Goal: Book appointment/travel/reservation

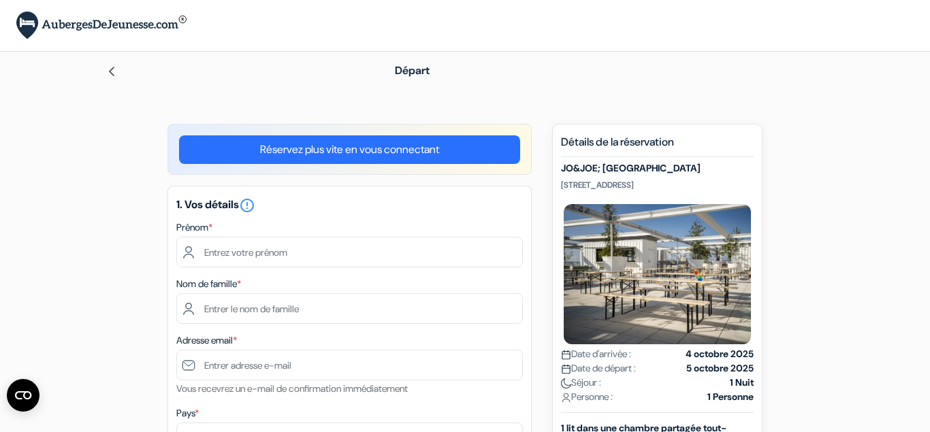
scroll to position [42, 0]
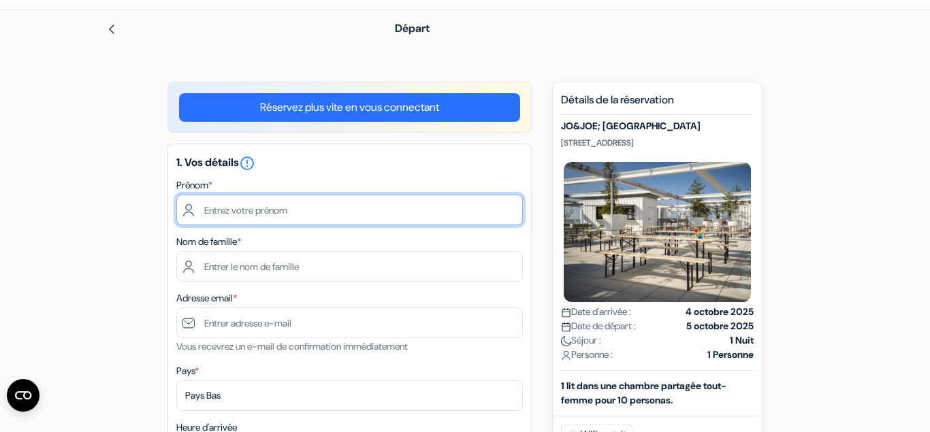
click at [282, 204] on input "text" at bounding box center [349, 210] width 347 height 31
type input "Emie"
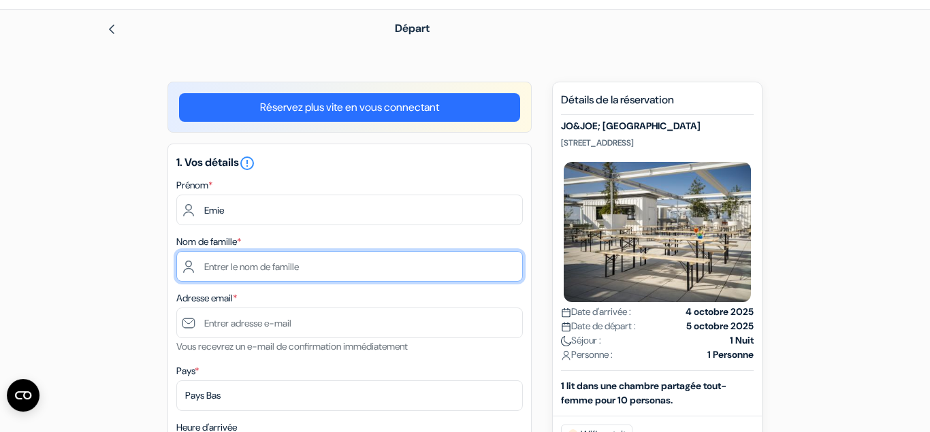
click at [281, 274] on input "text" at bounding box center [349, 266] width 347 height 31
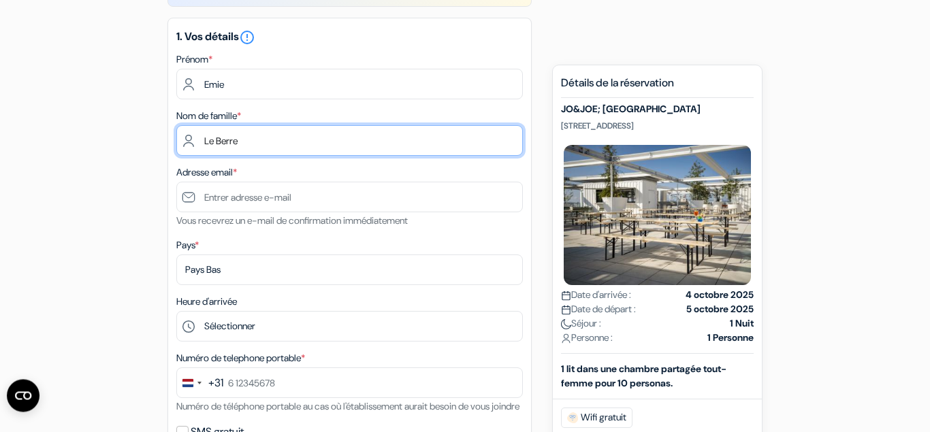
type input "Le Berre"
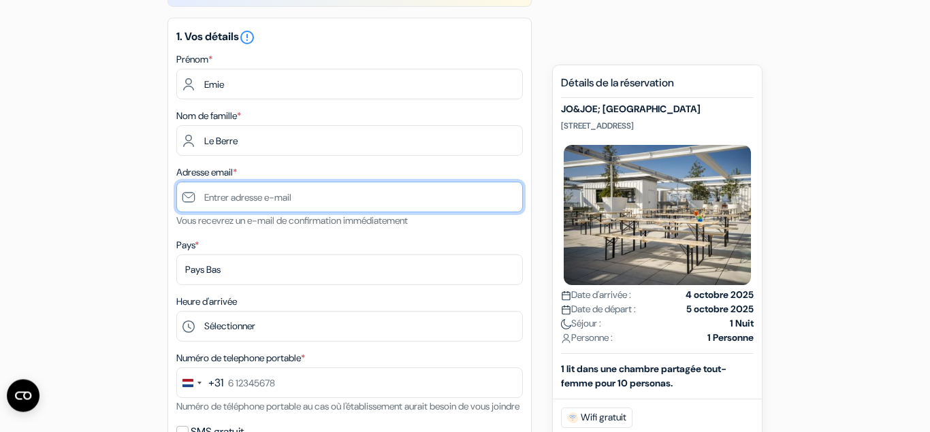
click at [251, 194] on input "text" at bounding box center [349, 197] width 347 height 31
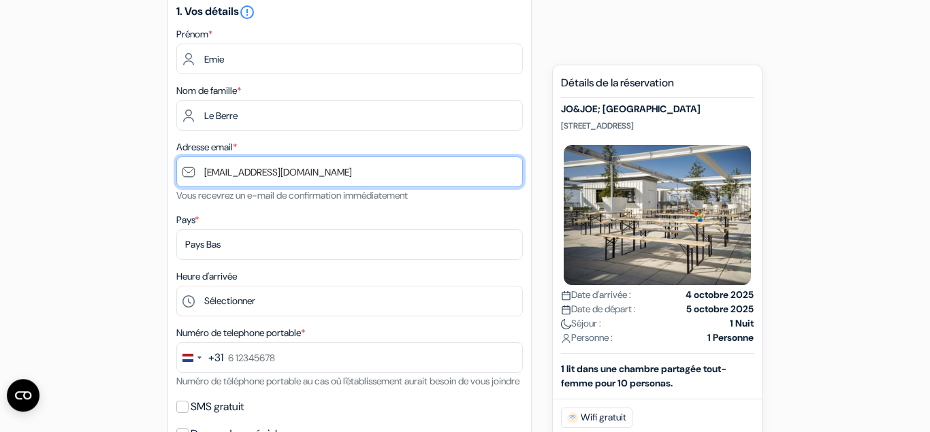
type input "[EMAIL_ADDRESS][DOMAIN_NAME]"
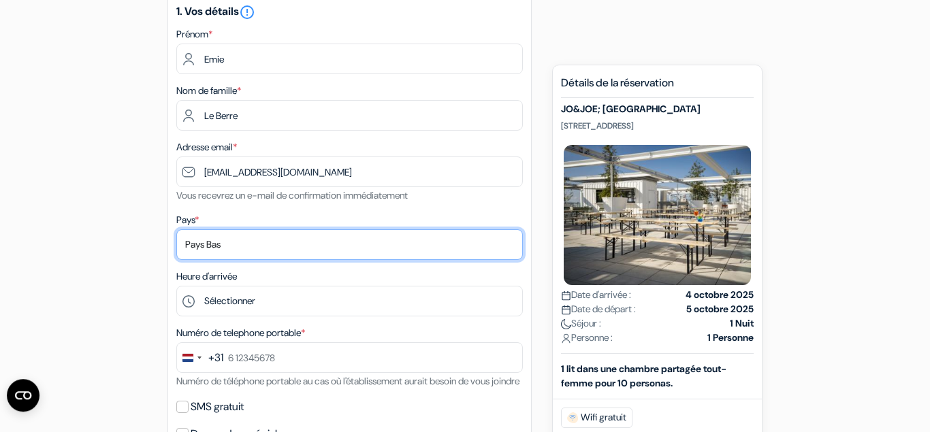
click at [176, 230] on select "Selectionner le pays Abkhazie Afghanistan Afrique Du sud Albanie Algérie Allema…" at bounding box center [349, 245] width 347 height 31
select select "67"
click option "[GEOGRAPHIC_DATA]" at bounding box center [0, 0] width 0 height 0
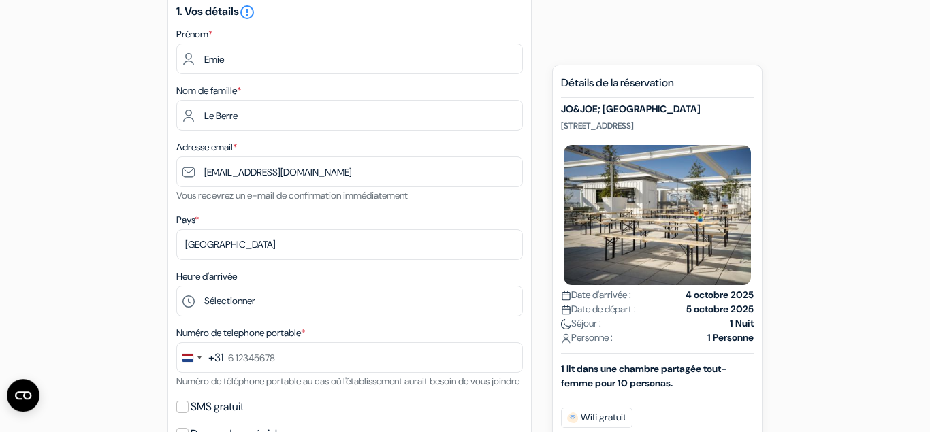
click at [47, 109] on form "Départ add_box JO&JOE; Vienna Europaplatz 1/6 Wein, Vienne, Autriche done" at bounding box center [465, 377] width 930 height 1039
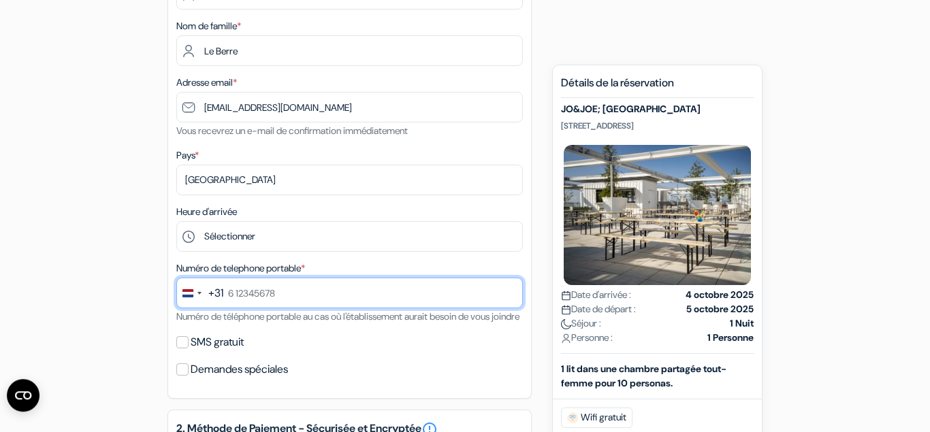
click at [272, 302] on input "text" at bounding box center [349, 293] width 347 height 31
click at [274, 294] on input "78 395 9636" at bounding box center [349, 293] width 347 height 31
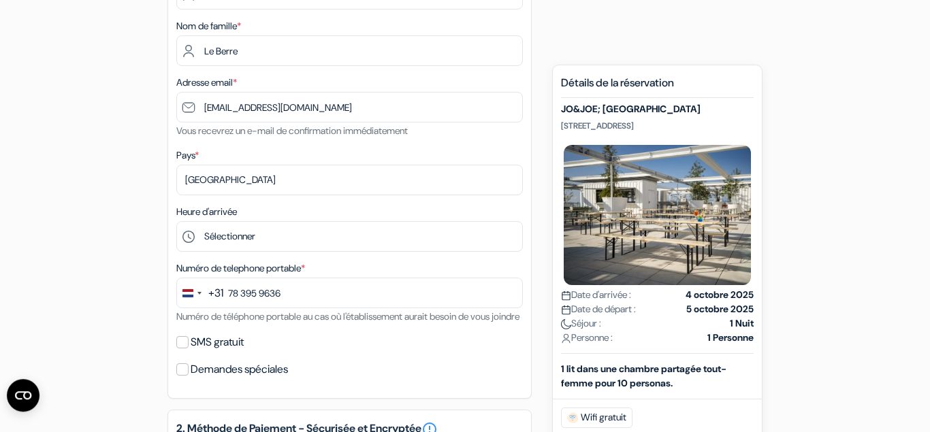
click at [108, 257] on div "add_box JO&JOE; [GEOGRAPHIC_DATA] [STREET_ADDRESS] JO&JOE; Vienna done done *" at bounding box center [465, 366] width 776 height 1001
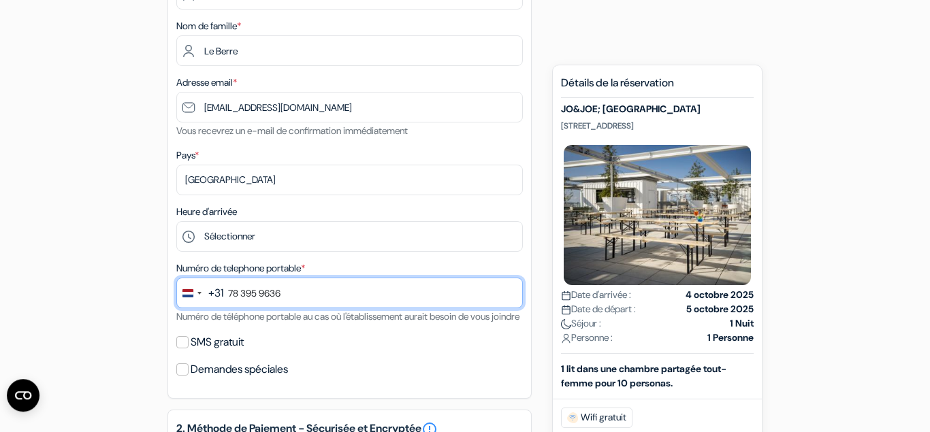
click at [272, 292] on input "78 395 9636" at bounding box center [349, 293] width 347 height 31
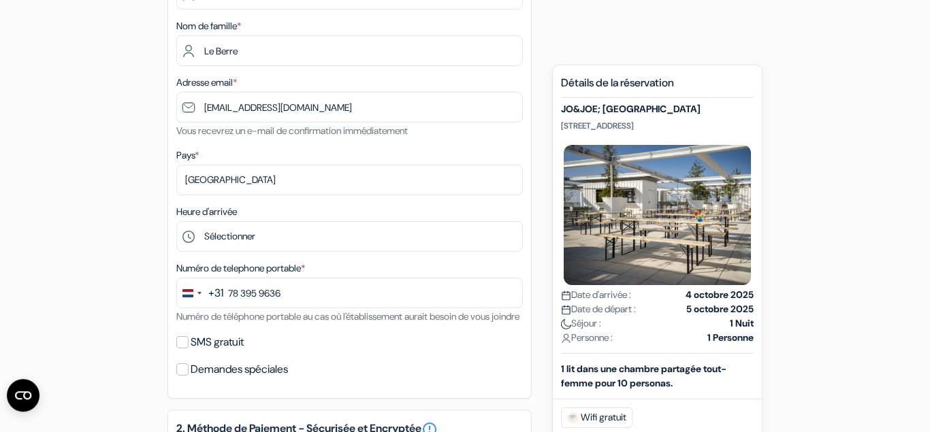
click at [113, 293] on div "add_box JO&JOE; [GEOGRAPHIC_DATA] [STREET_ADDRESS] JO&JOE; Vienna done done *" at bounding box center [465, 366] width 776 height 1001
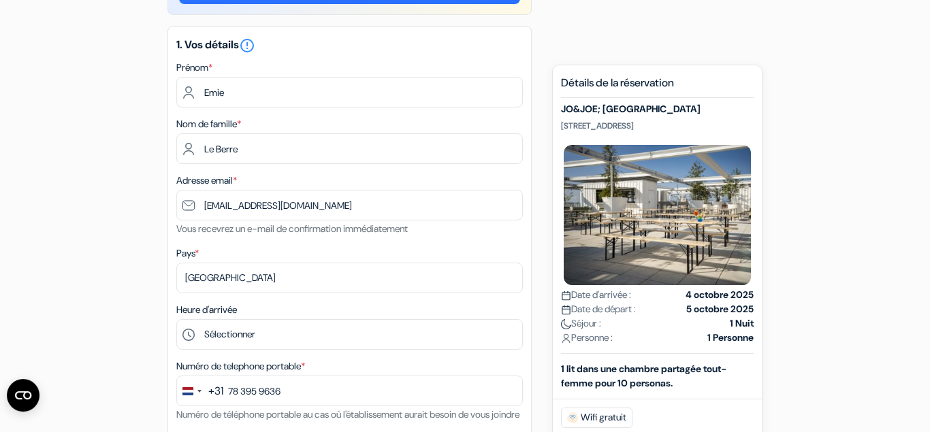
scroll to position [247, 0]
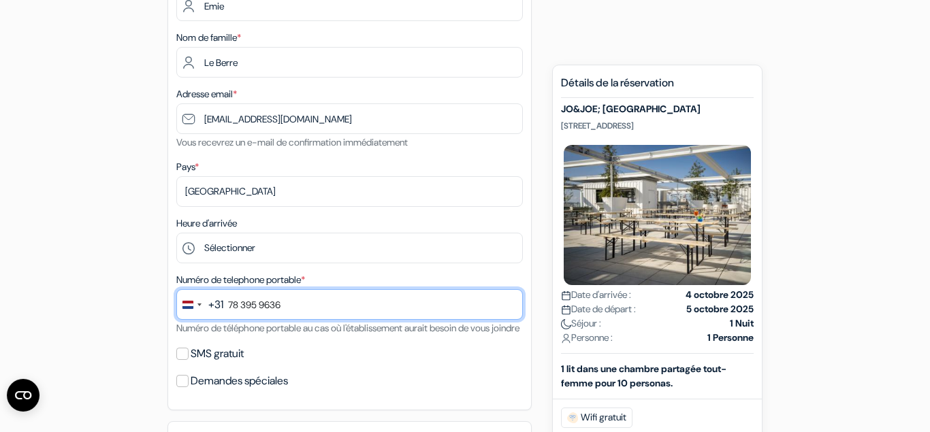
click at [281, 306] on input "78 395 9636" at bounding box center [349, 304] width 347 height 31
click at [301, 309] on input "78 395 9636" at bounding box center [349, 304] width 347 height 31
type input "7"
drag, startPoint x: 225, startPoint y: 303, endPoint x: 202, endPoint y: 305, distance: 23.2
click at [202, 305] on div "+31 244 results found No results found Afghanistan +93 Åland Islands +358 Alban…" at bounding box center [349, 304] width 347 height 31
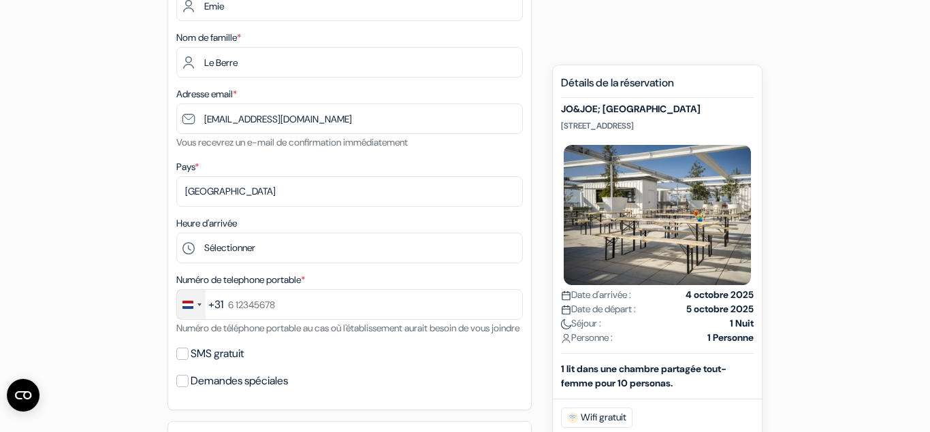
click at [202, 305] on div "Change country, selected Netherlands (+31)" at bounding box center [191, 304] width 29 height 29
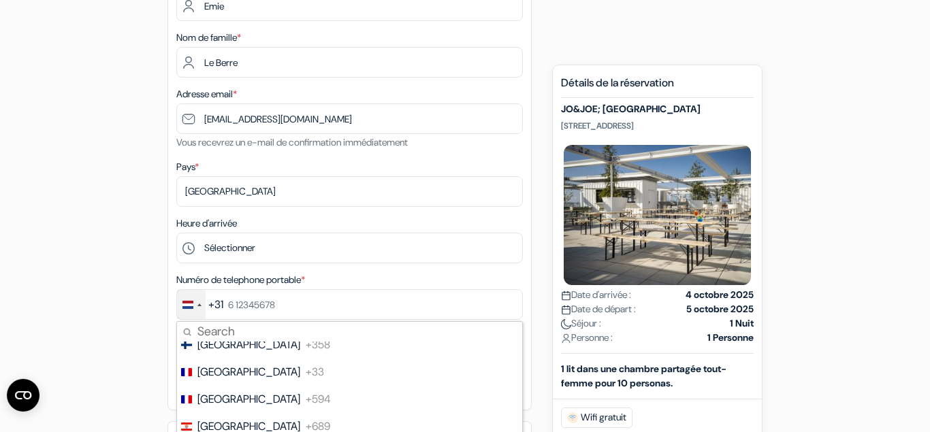
scroll to position [2055, 0]
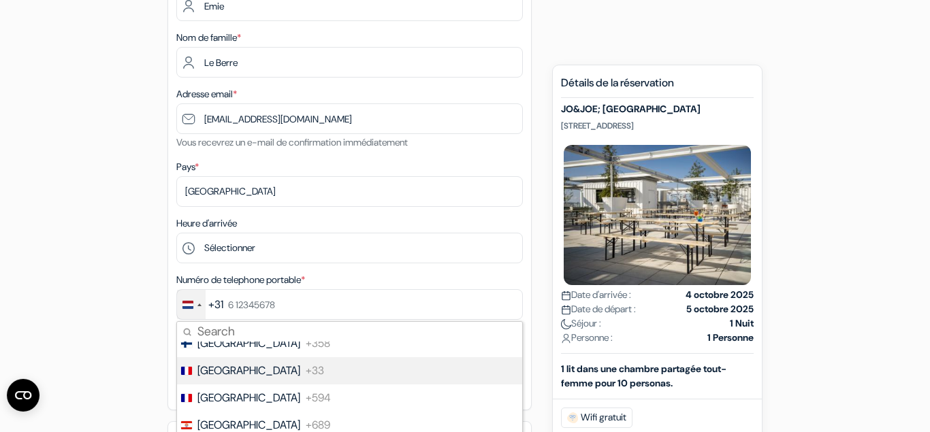
click at [234, 375] on li "France +33" at bounding box center [349, 371] width 347 height 27
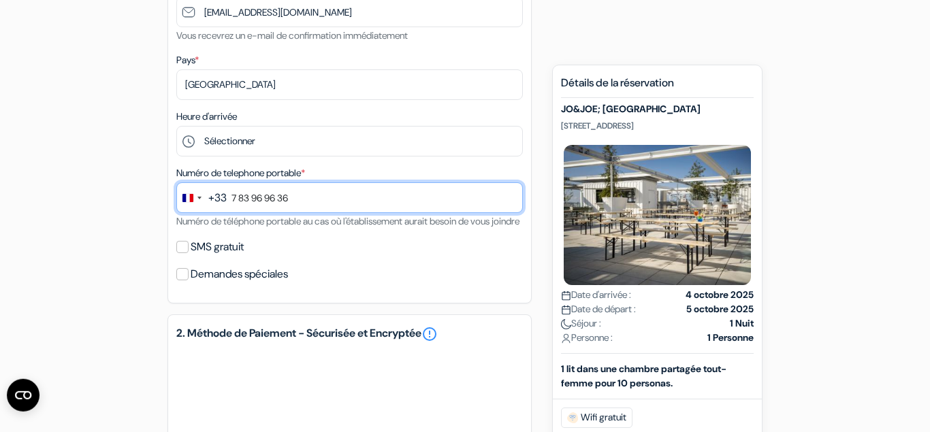
scroll to position [355, 0]
type input "7 83 96 96 36"
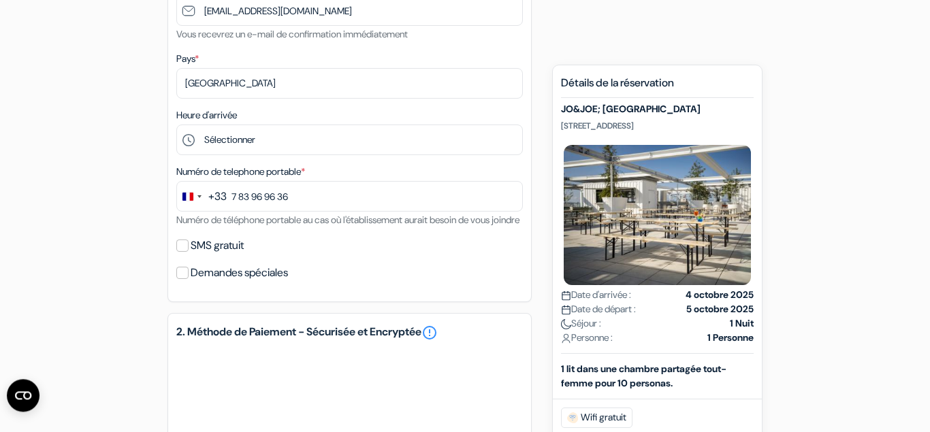
click at [141, 296] on div "add_box JO&JOE; [GEOGRAPHIC_DATA] [STREET_ADDRESS] JO&JOE; Vienna done done *" at bounding box center [465, 269] width 776 height 1001
click at [182, 252] on input "SMS gratuit" at bounding box center [182, 246] width 12 height 12
checkbox input "true"
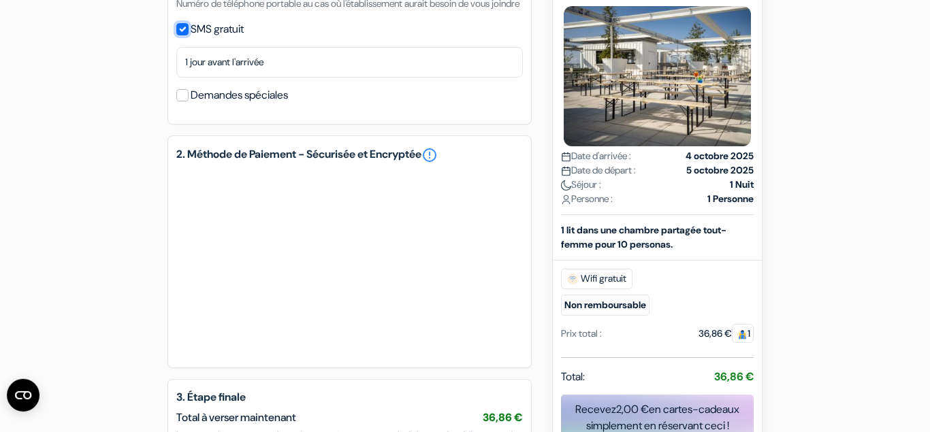
scroll to position [573, 0]
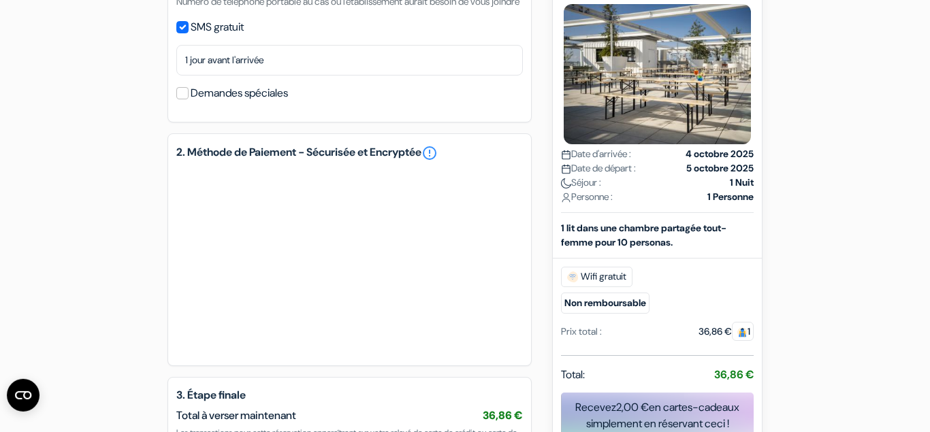
click at [127, 264] on div "add_box JO&JOE; [GEOGRAPHIC_DATA] [STREET_ADDRESS] JO&JOE; Vienna done done *" at bounding box center [465, 69] width 776 height 1039
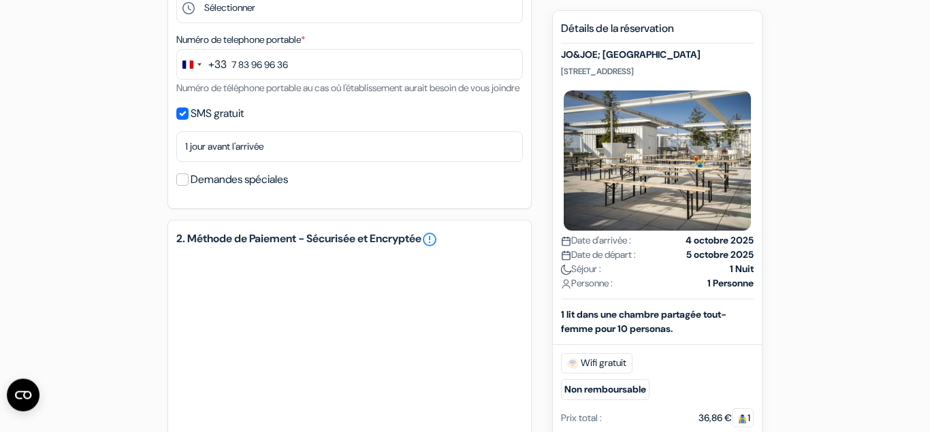
scroll to position [761, 0]
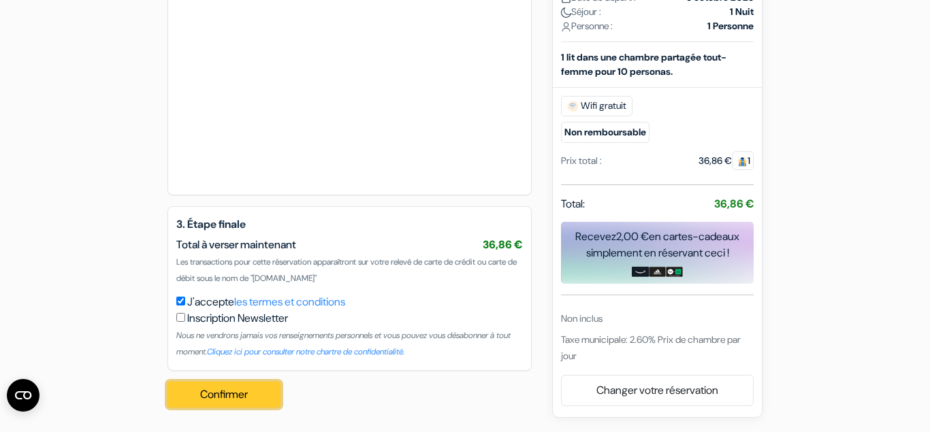
click at [215, 394] on button "Confirmer Loading..." at bounding box center [224, 395] width 113 height 26
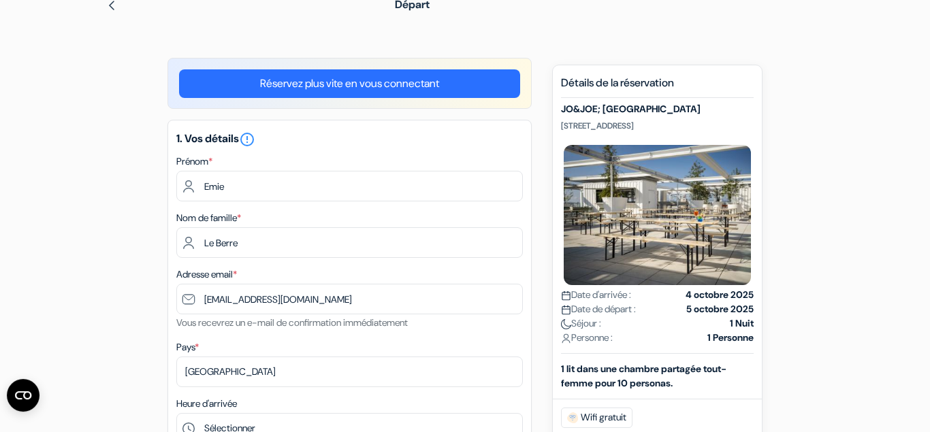
scroll to position [0, 0]
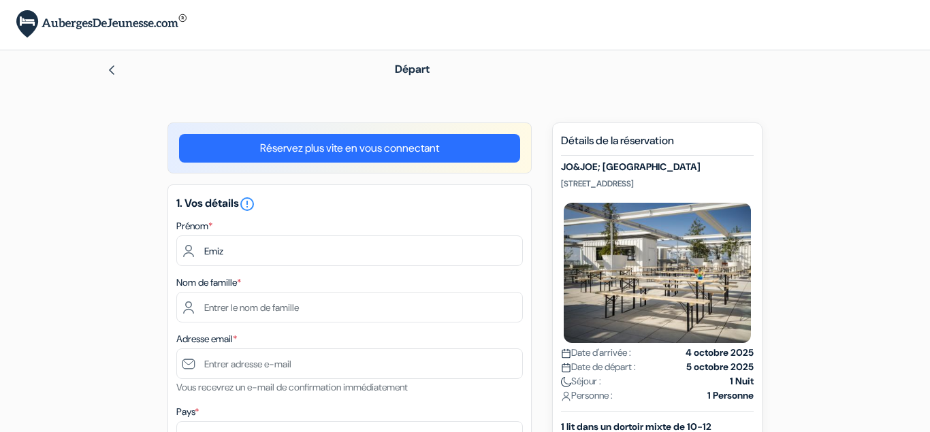
scroll to position [1, 0]
type input "Emie"
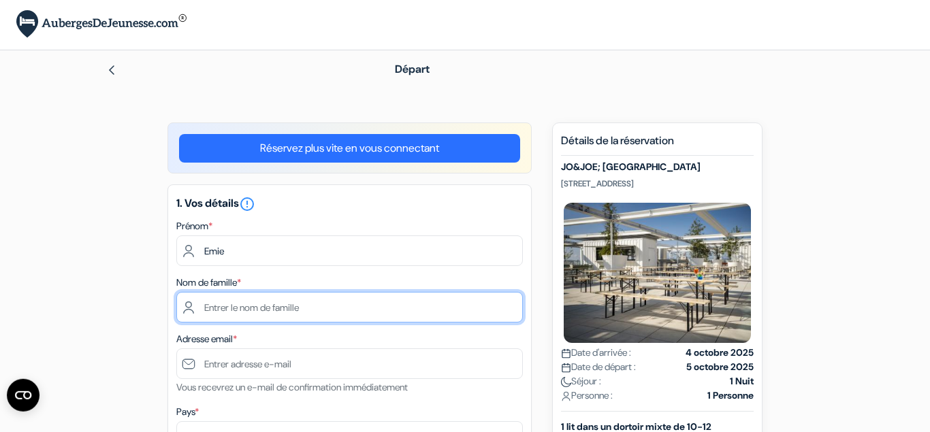
click at [330, 313] on input "text" at bounding box center [349, 307] width 347 height 31
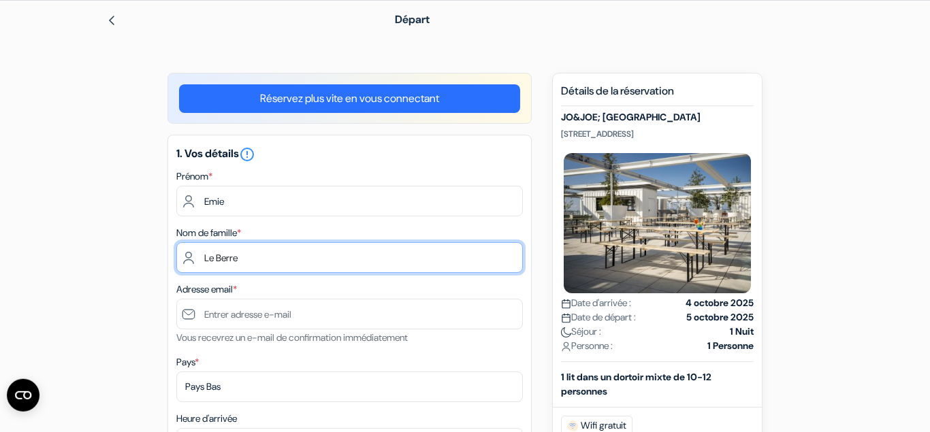
type input "Le Berre"
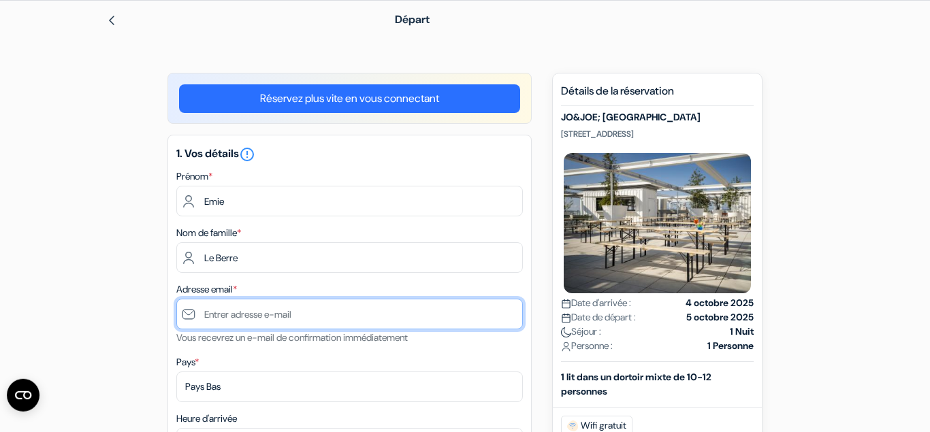
click at [324, 321] on input "text" at bounding box center [349, 314] width 347 height 31
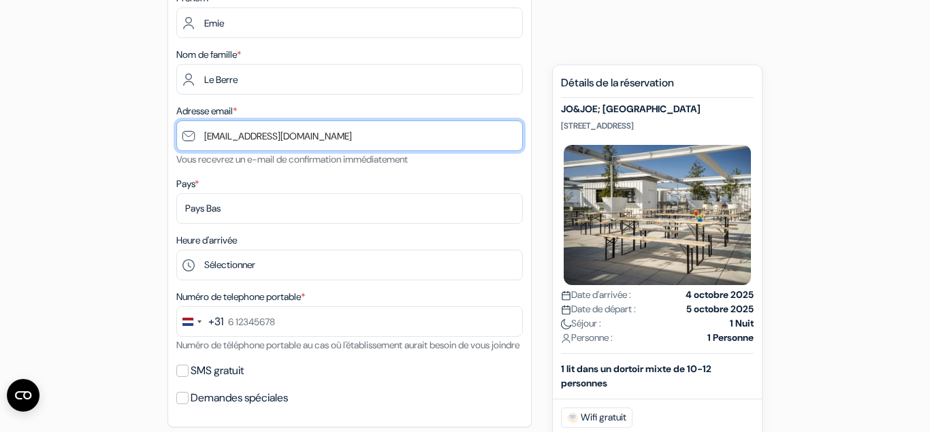
scroll to position [231, 0]
type input "[EMAIL_ADDRESS][DOMAIN_NAME]"
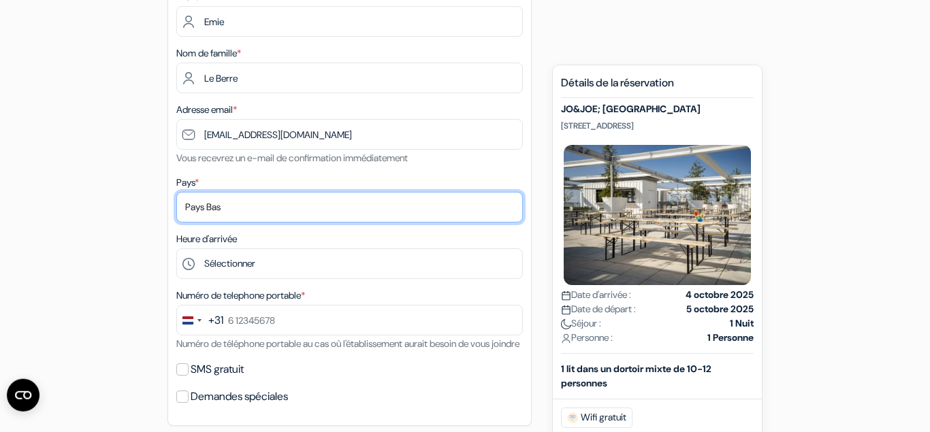
click at [176, 192] on select "Selectionner le pays Abkhazie Afghanistan Afrique Du sud Albanie Algérie Allema…" at bounding box center [349, 207] width 347 height 31
select select "67"
click option "[GEOGRAPHIC_DATA]" at bounding box center [0, 0] width 0 height 0
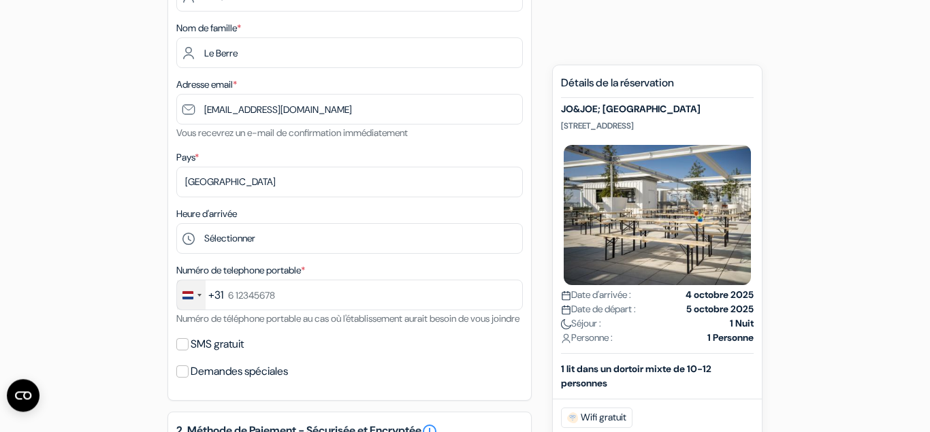
click at [202, 296] on div "Change country, selected Netherlands (+31)" at bounding box center [191, 295] width 29 height 29
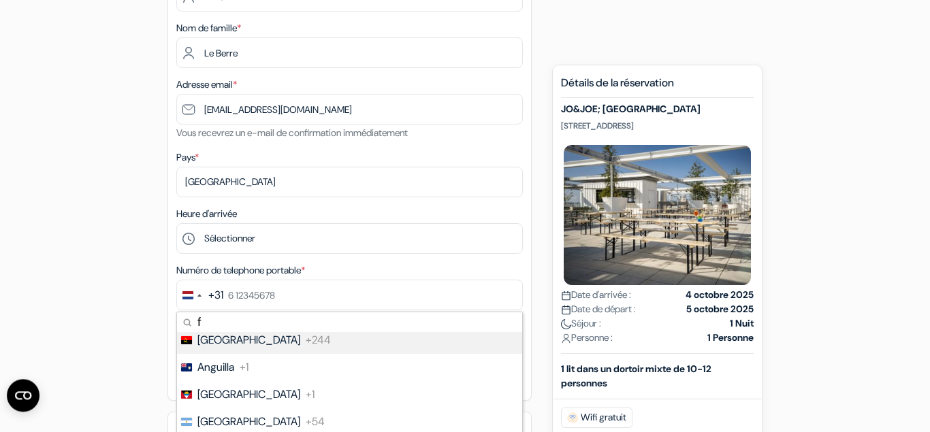
scroll to position [0, 0]
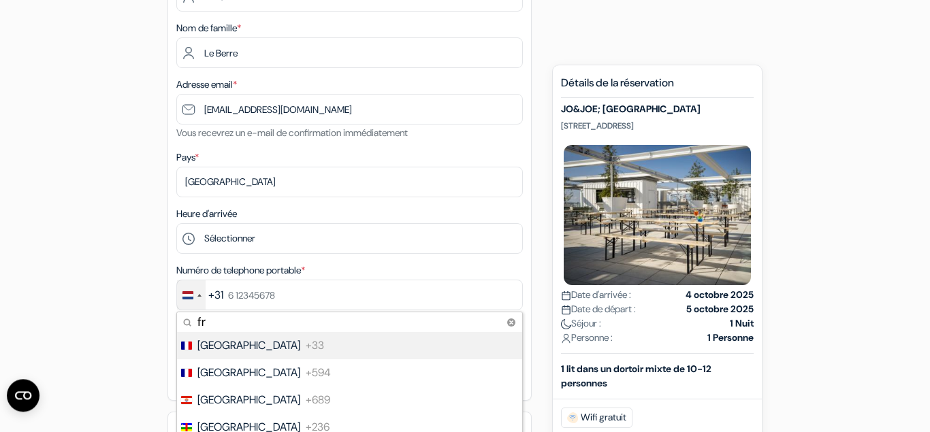
type input "fr"
click at [257, 347] on li "France +33" at bounding box center [349, 345] width 347 height 27
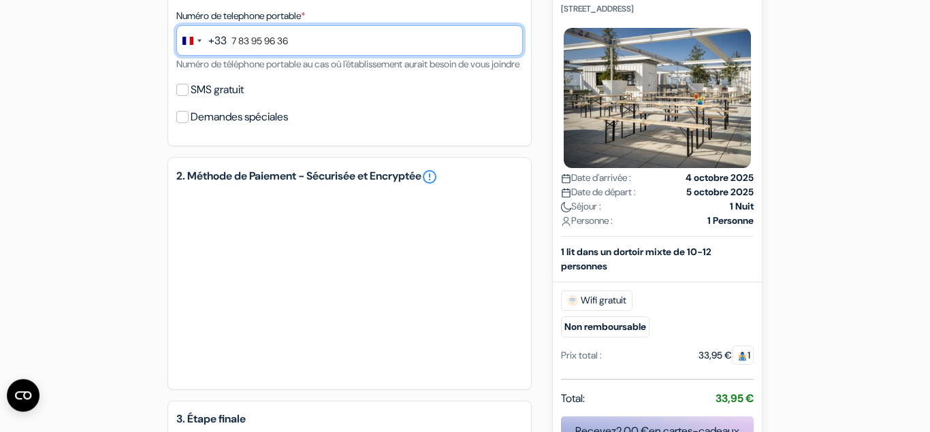
scroll to position [514, 0]
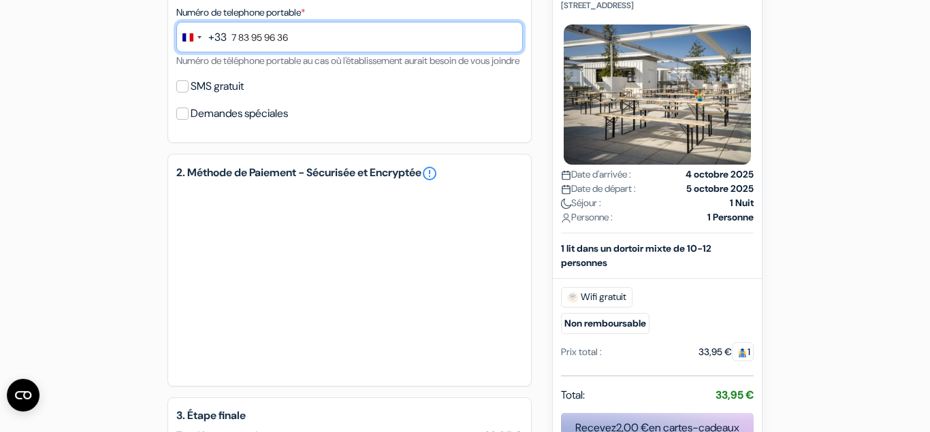
type input "7 83 95 96 36"
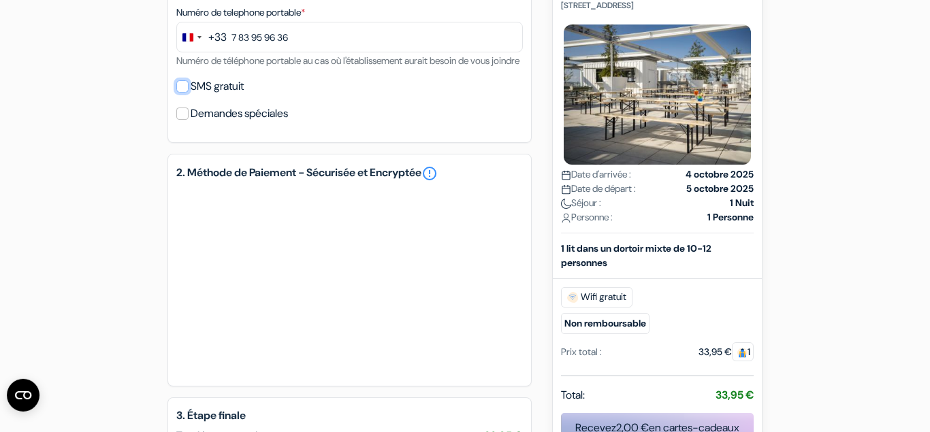
click at [185, 93] on input "SMS gratuit" at bounding box center [182, 86] width 12 height 12
checkbox input "true"
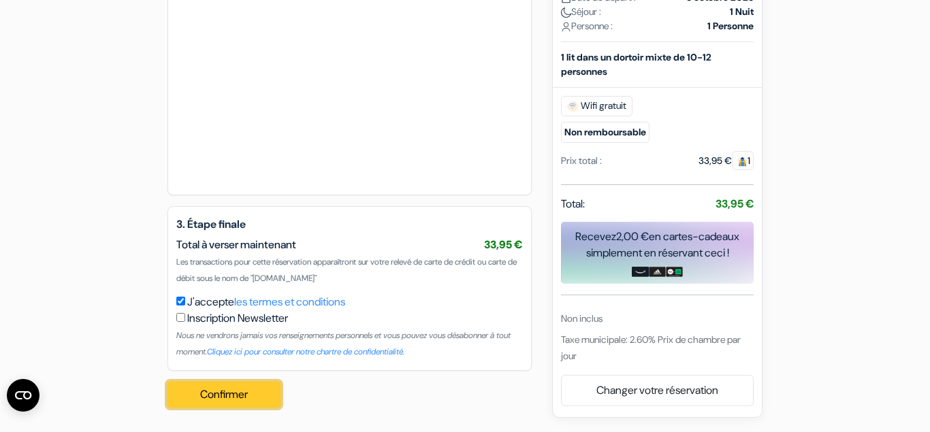
click at [215, 394] on button "Confirmer Loading..." at bounding box center [224, 395] width 113 height 26
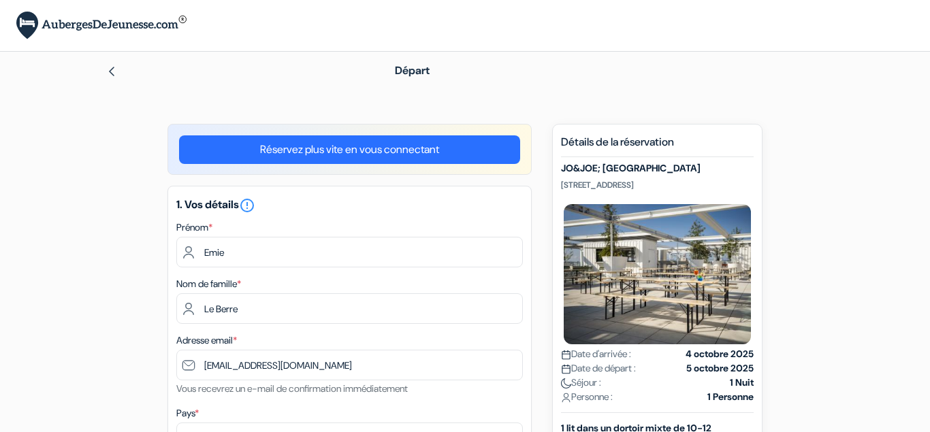
select select "67"
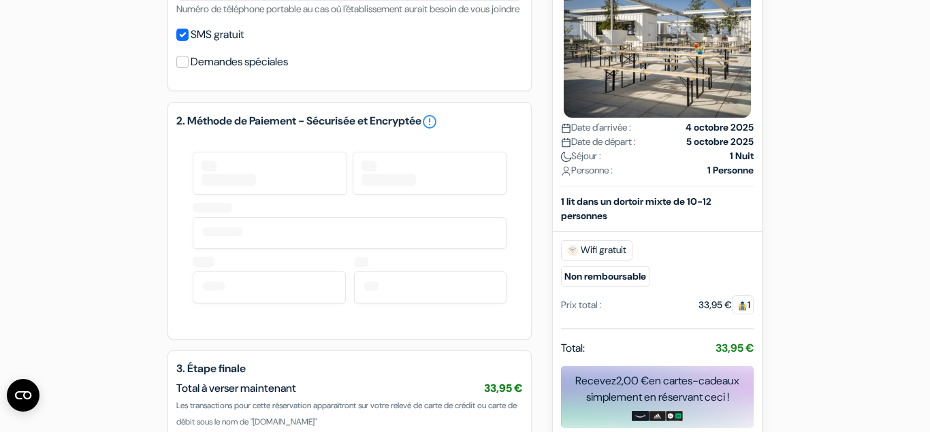
type input "78 395 9636"
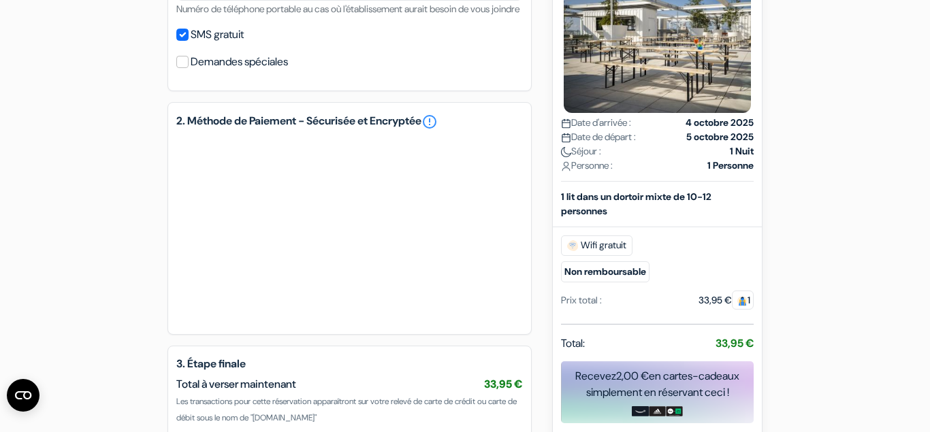
click at [135, 223] on div "add_box JO&JOE; [GEOGRAPHIC_DATA] [STREET_ADDRESS] JO&JOE; Vienna done done *" at bounding box center [465, 58] width 776 height 1001
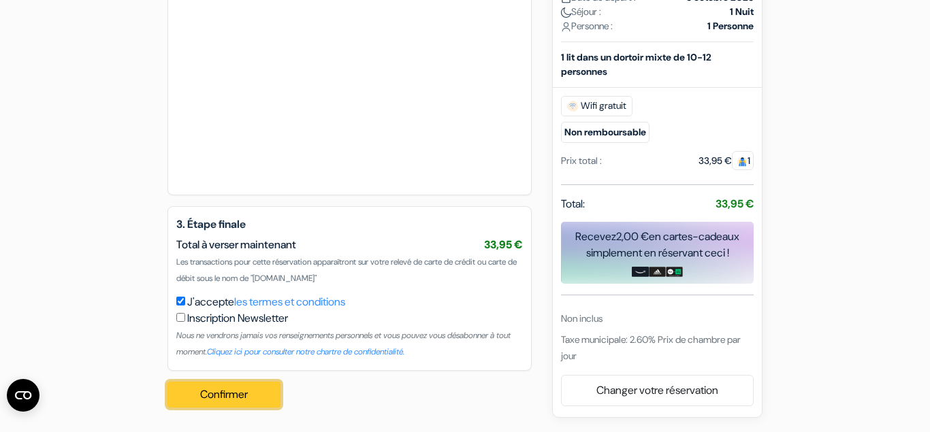
click at [219, 392] on button "Confirmer Loading..." at bounding box center [224, 395] width 113 height 26
